Goal: Task Accomplishment & Management: Manage account settings

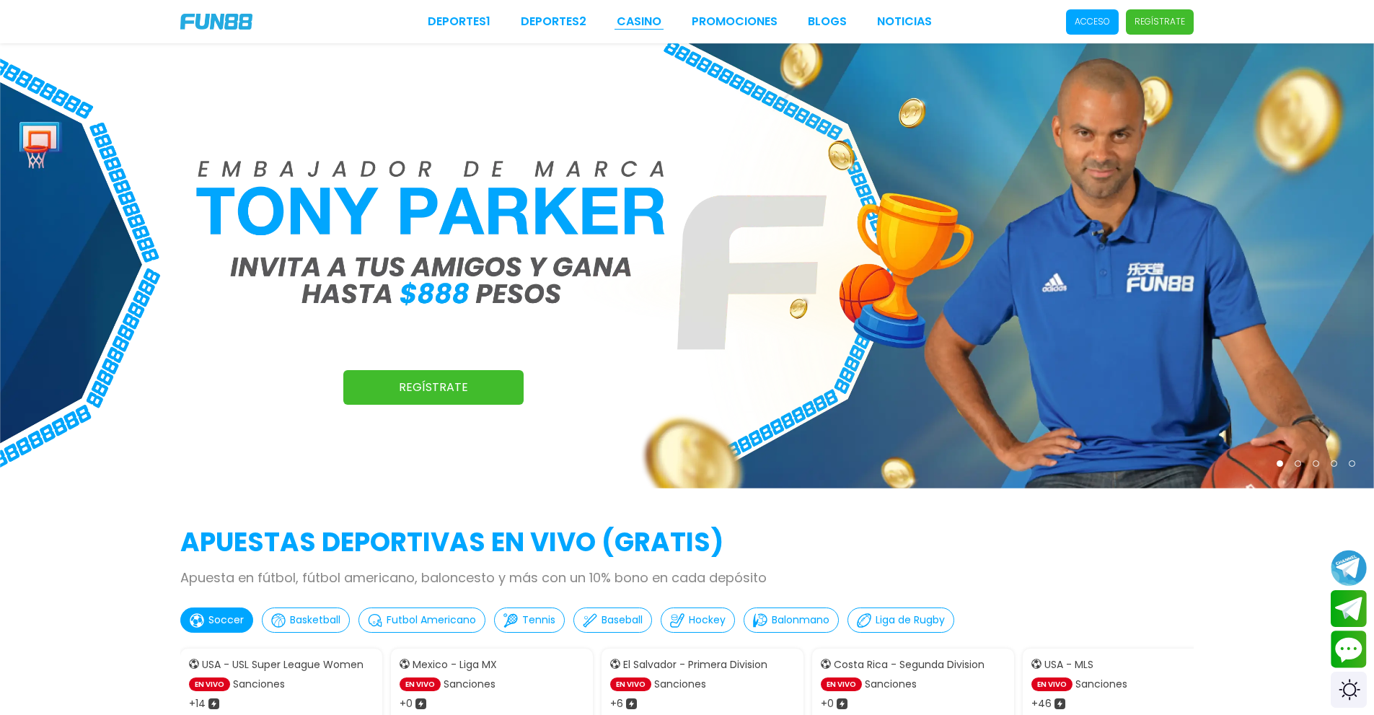
click at [638, 25] on link "CASINO" at bounding box center [639, 21] width 45 height 17
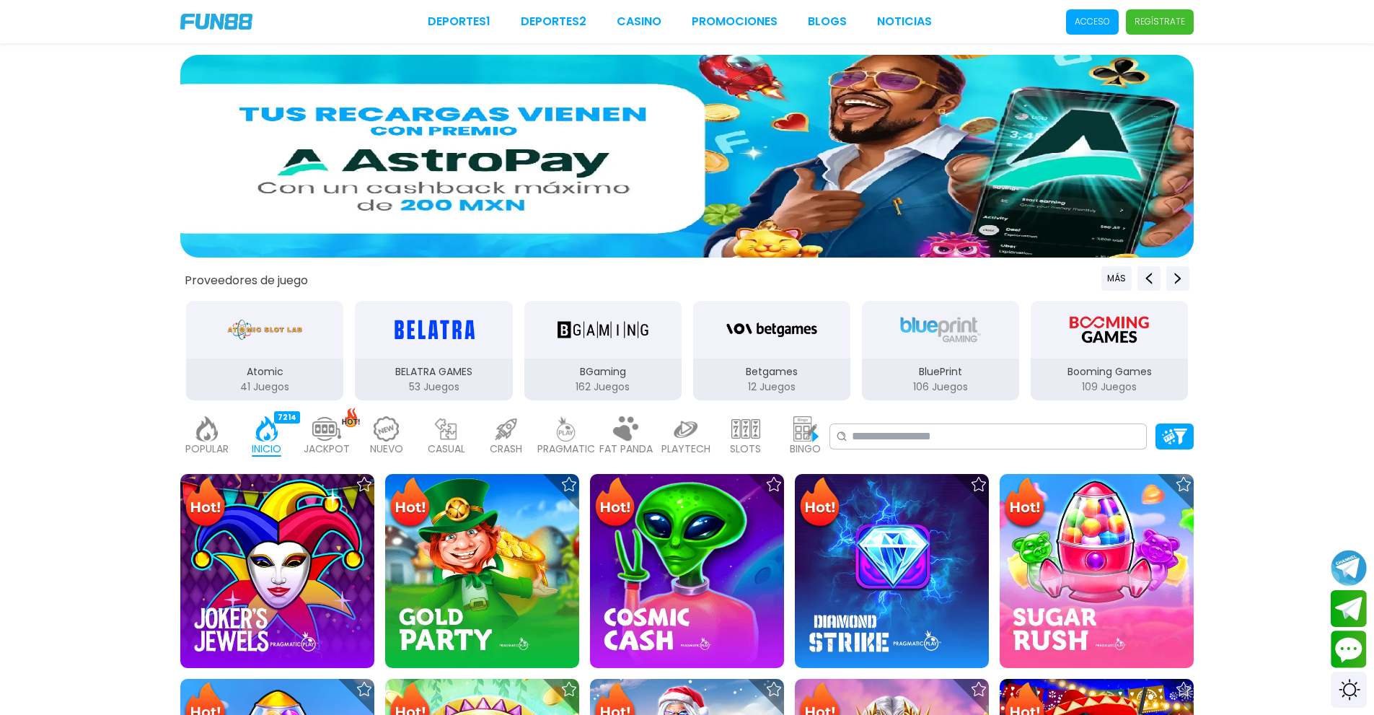
click at [1094, 17] on p "Acceso" at bounding box center [1092, 21] width 35 height 13
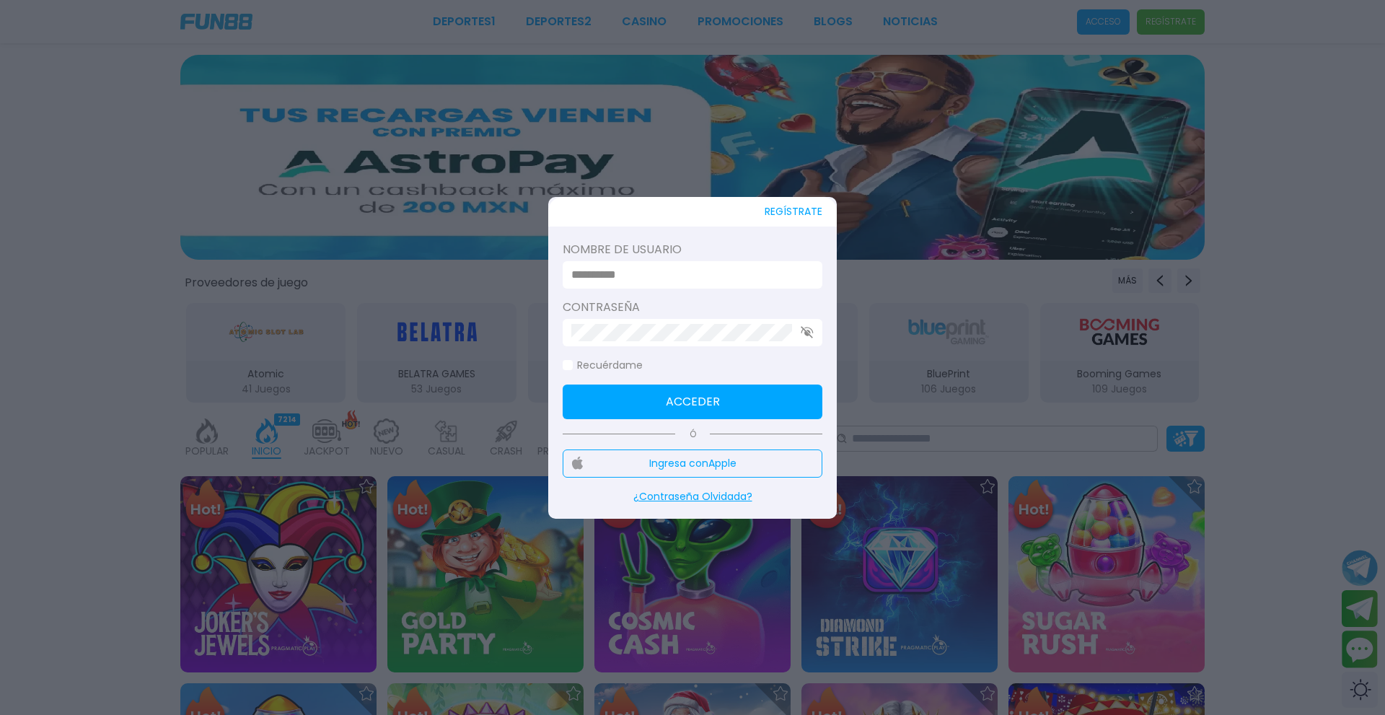
click at [671, 267] on input at bounding box center [688, 274] width 234 height 17
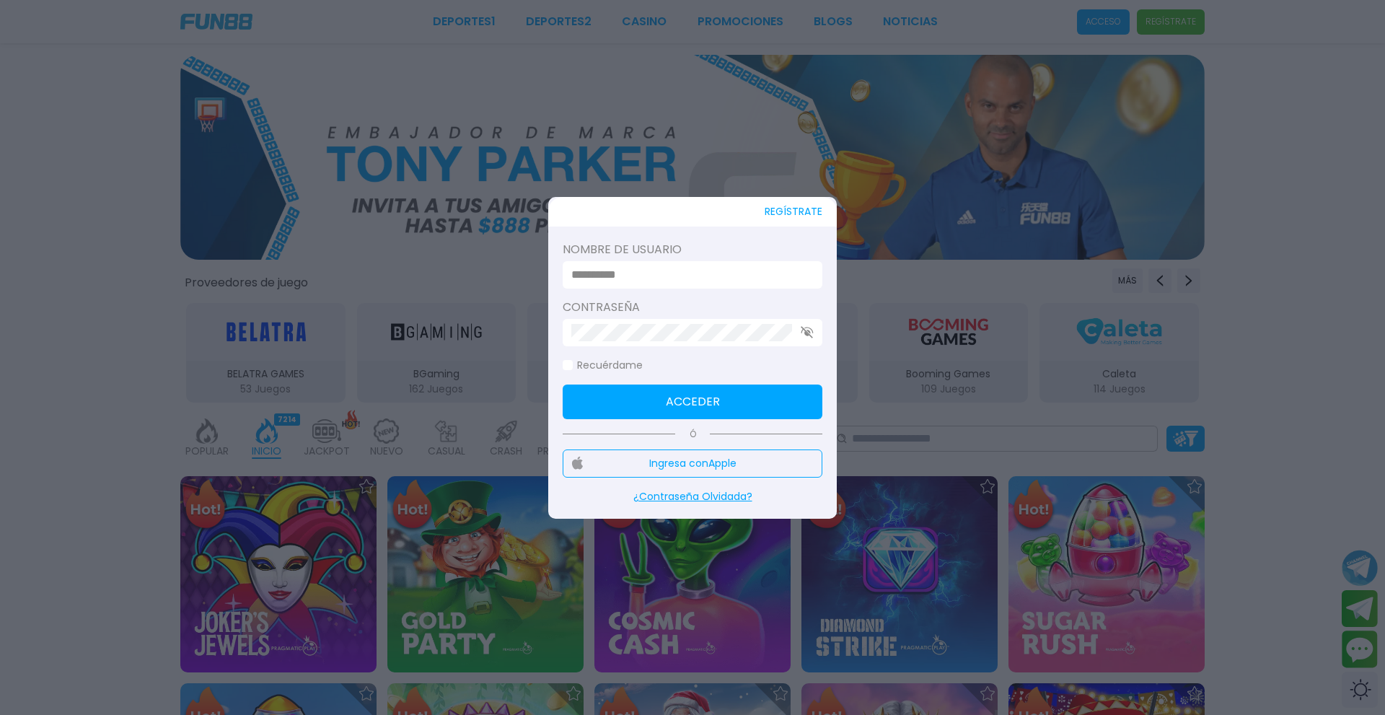
type input "*******"
